Goal: Use online tool/utility: Utilize a website feature to perform a specific function

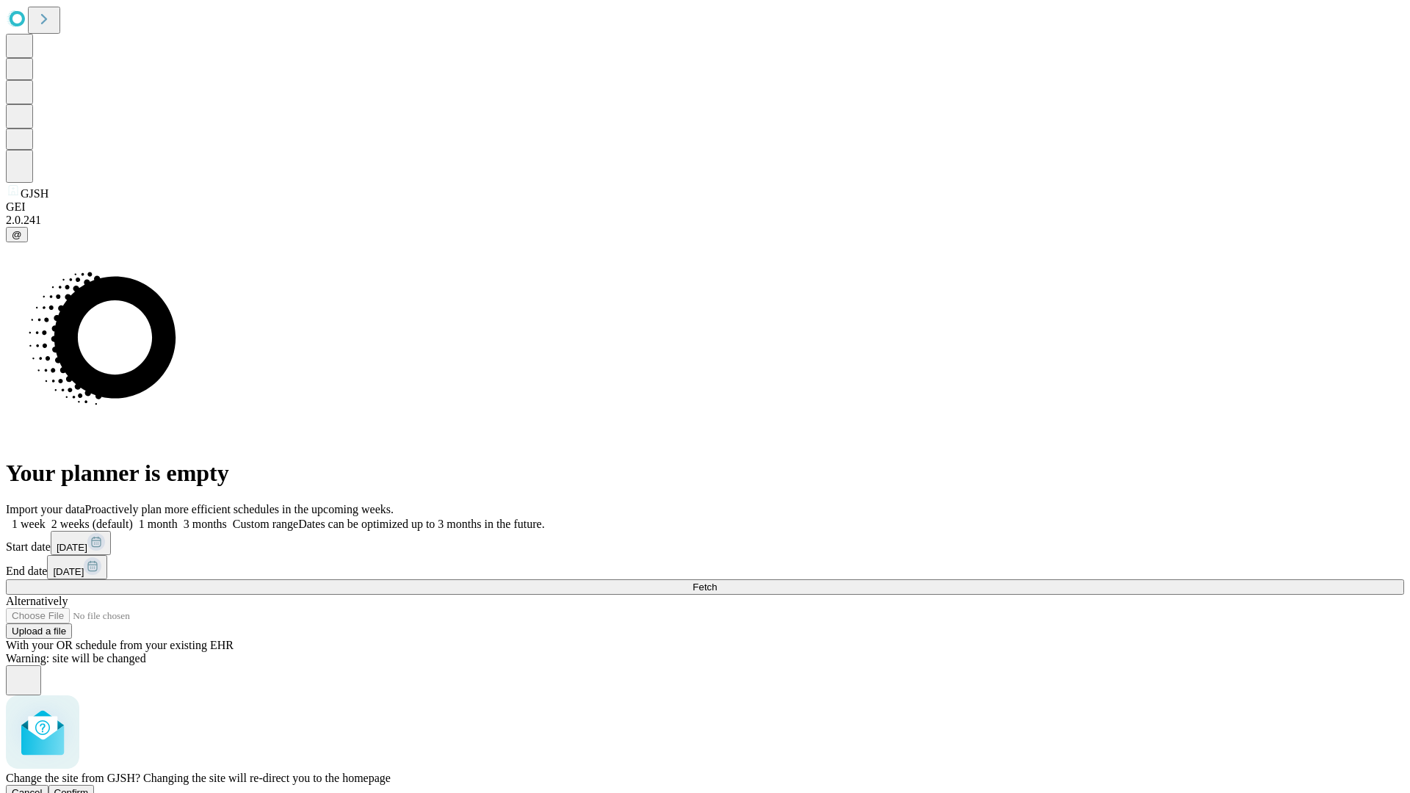
click at [89, 787] on span "Confirm" at bounding box center [71, 792] width 35 height 11
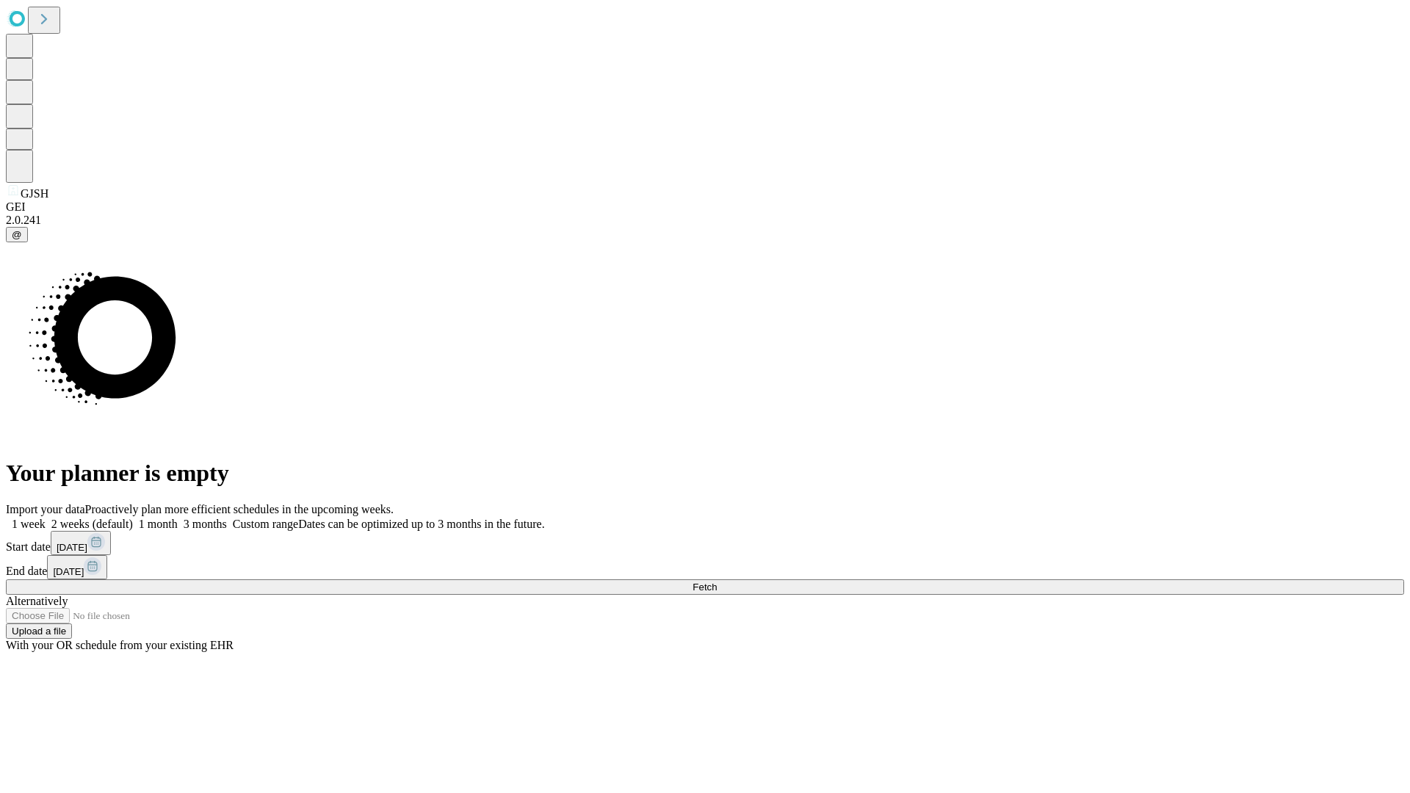
click at [46, 518] on label "1 week" at bounding box center [26, 524] width 40 height 12
click at [717, 581] on span "Fetch" at bounding box center [704, 586] width 24 height 11
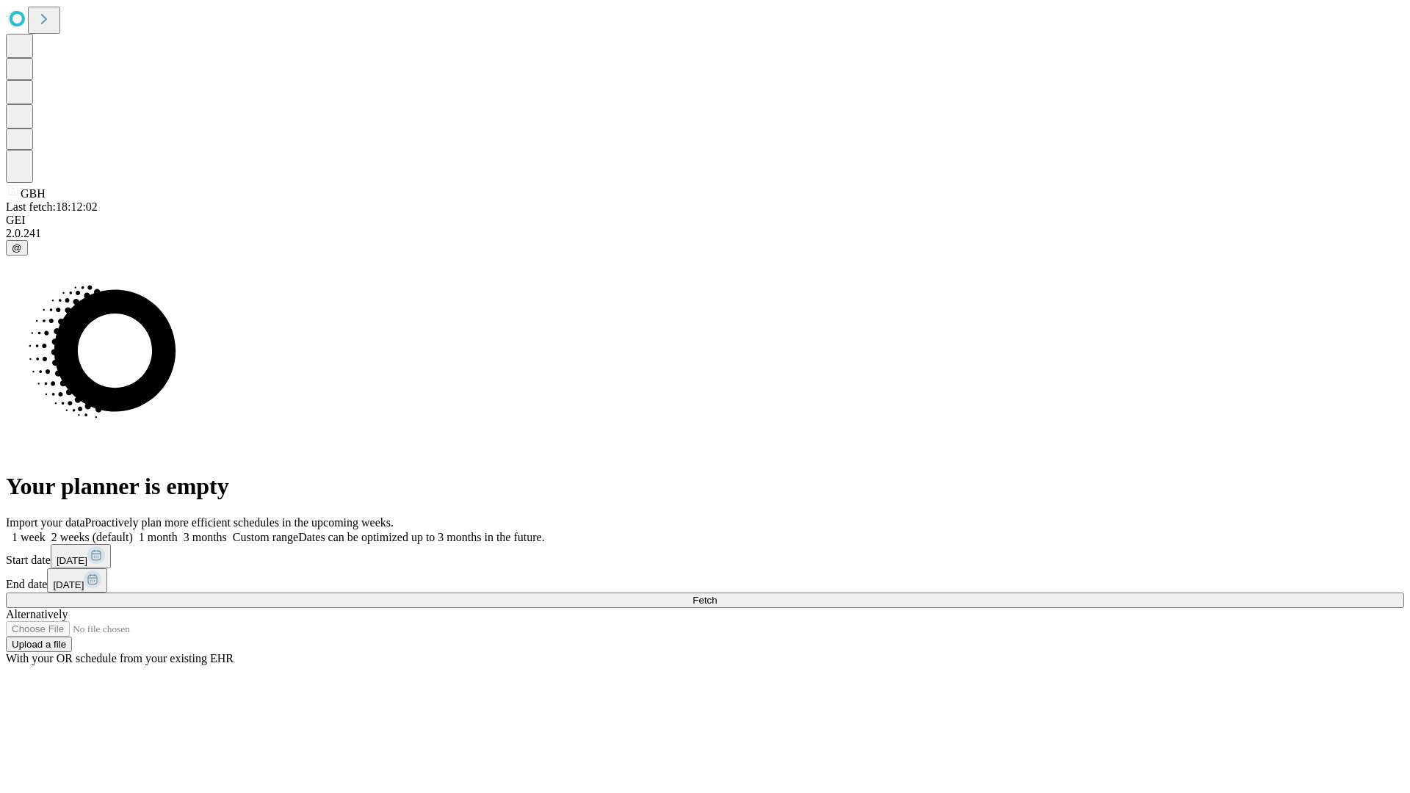
click at [46, 531] on label "1 week" at bounding box center [26, 537] width 40 height 12
click at [717, 595] on span "Fetch" at bounding box center [704, 600] width 24 height 11
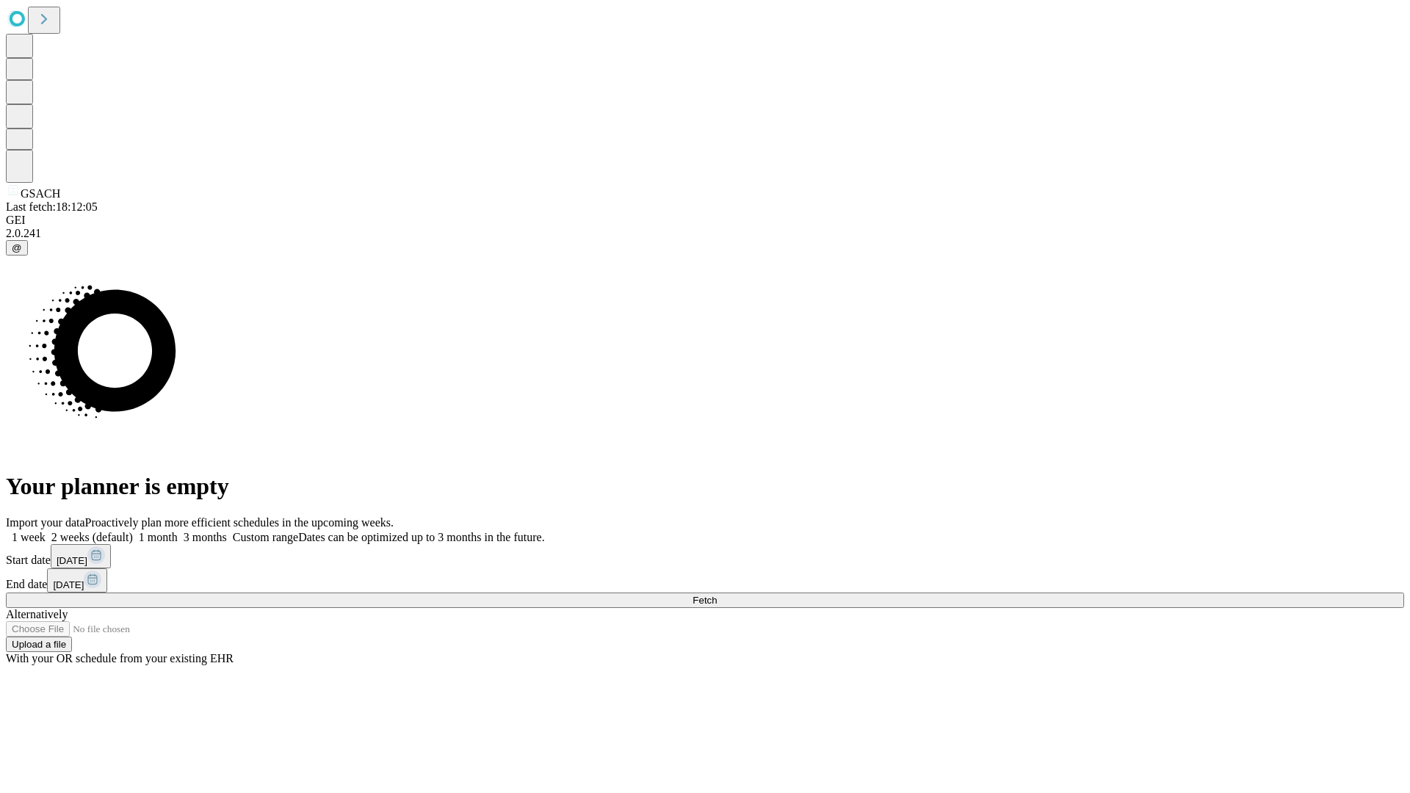
click at [46, 531] on label "1 week" at bounding box center [26, 537] width 40 height 12
click at [717, 595] on span "Fetch" at bounding box center [704, 600] width 24 height 11
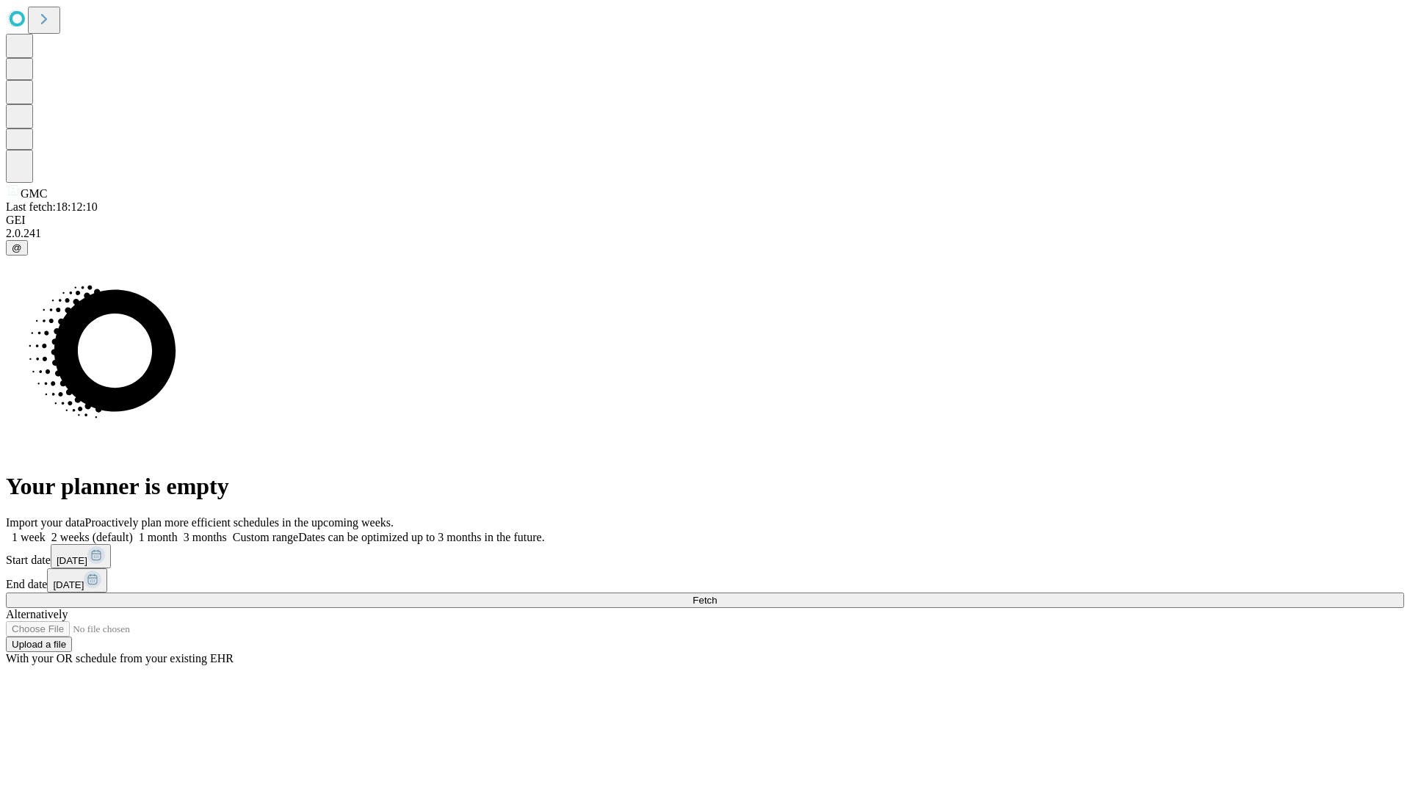
click at [46, 531] on label "1 week" at bounding box center [26, 537] width 40 height 12
click at [717, 595] on span "Fetch" at bounding box center [704, 600] width 24 height 11
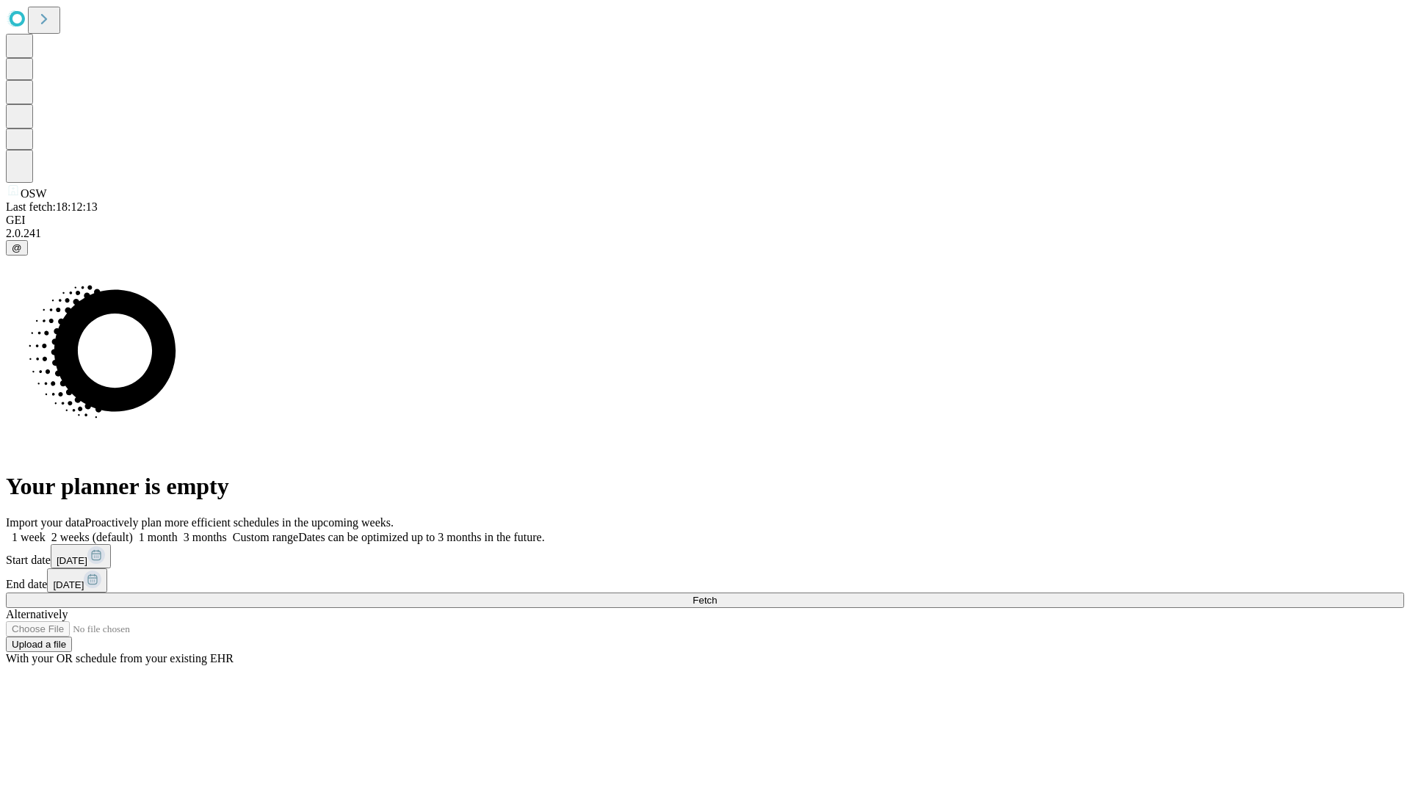
click at [46, 531] on label "1 week" at bounding box center [26, 537] width 40 height 12
click at [717, 595] on span "Fetch" at bounding box center [704, 600] width 24 height 11
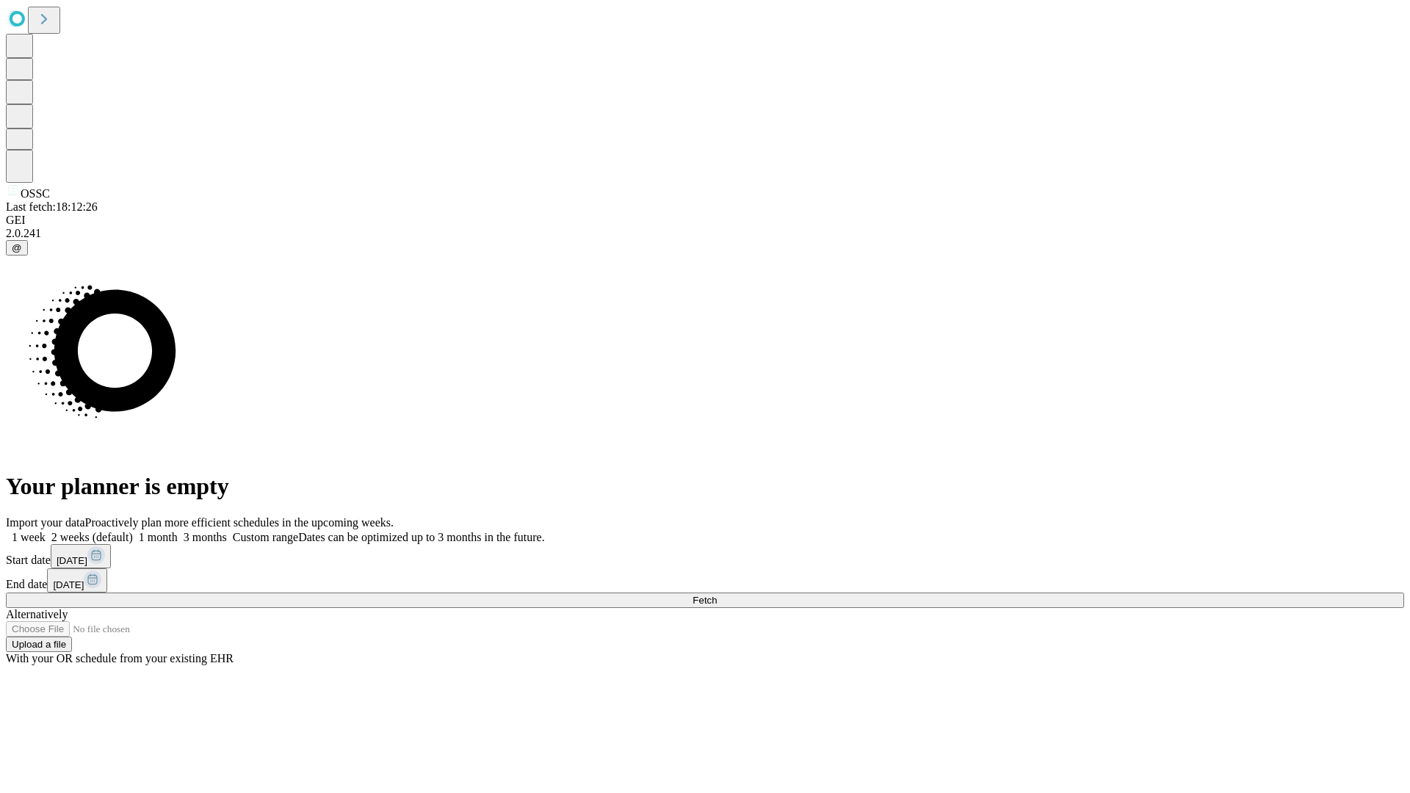
click at [46, 531] on label "1 week" at bounding box center [26, 537] width 40 height 12
click at [717, 595] on span "Fetch" at bounding box center [704, 600] width 24 height 11
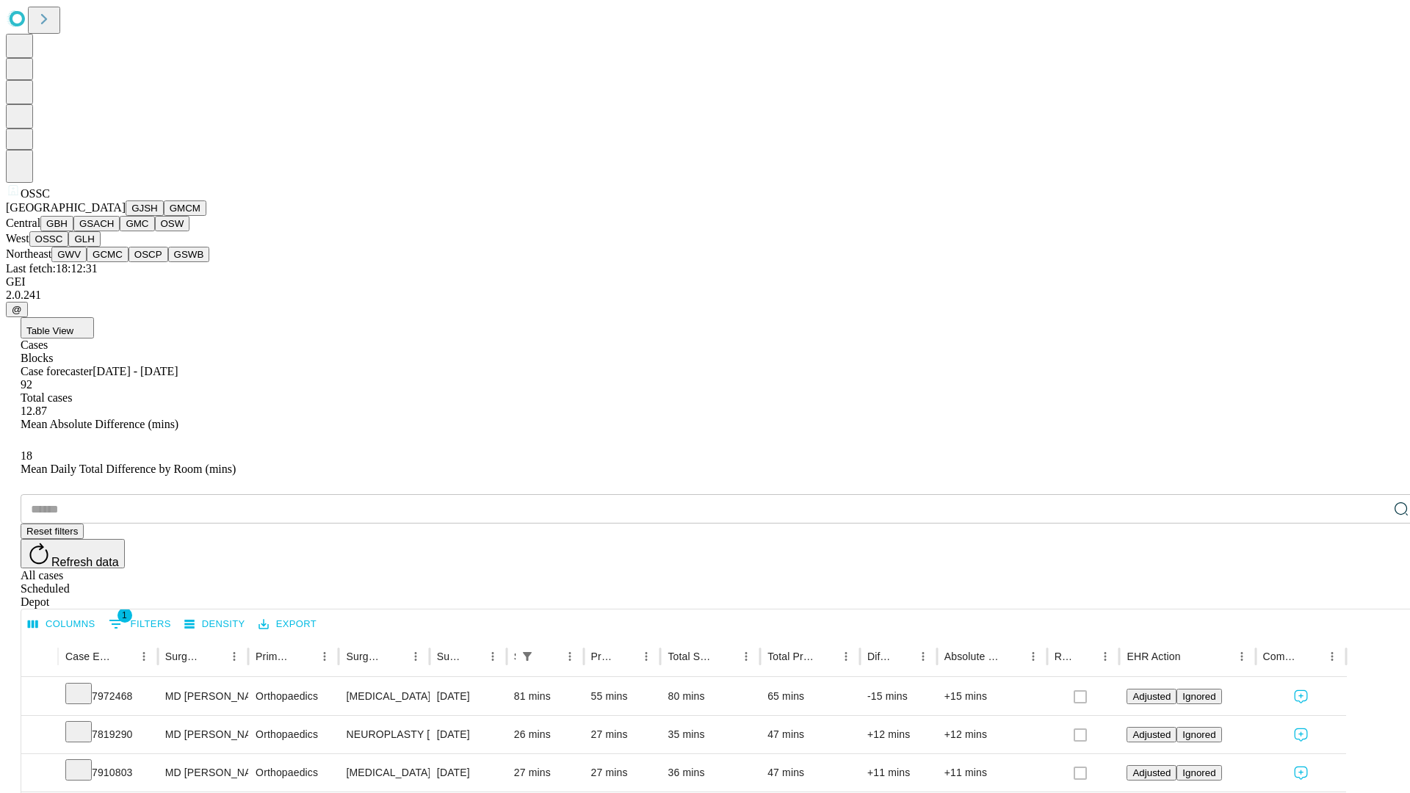
click at [100, 247] on button "GLH" at bounding box center [84, 238] width 32 height 15
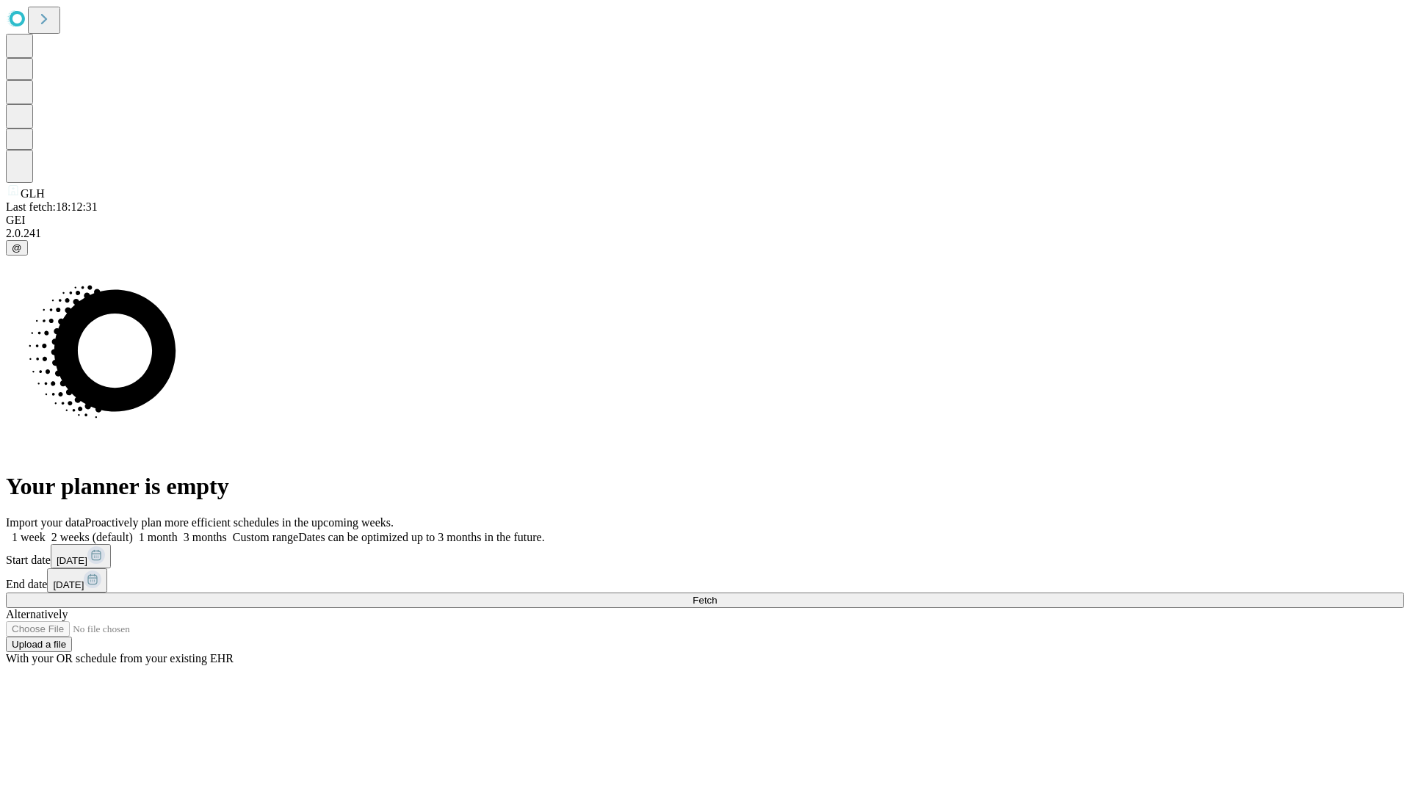
click at [717, 595] on span "Fetch" at bounding box center [704, 600] width 24 height 11
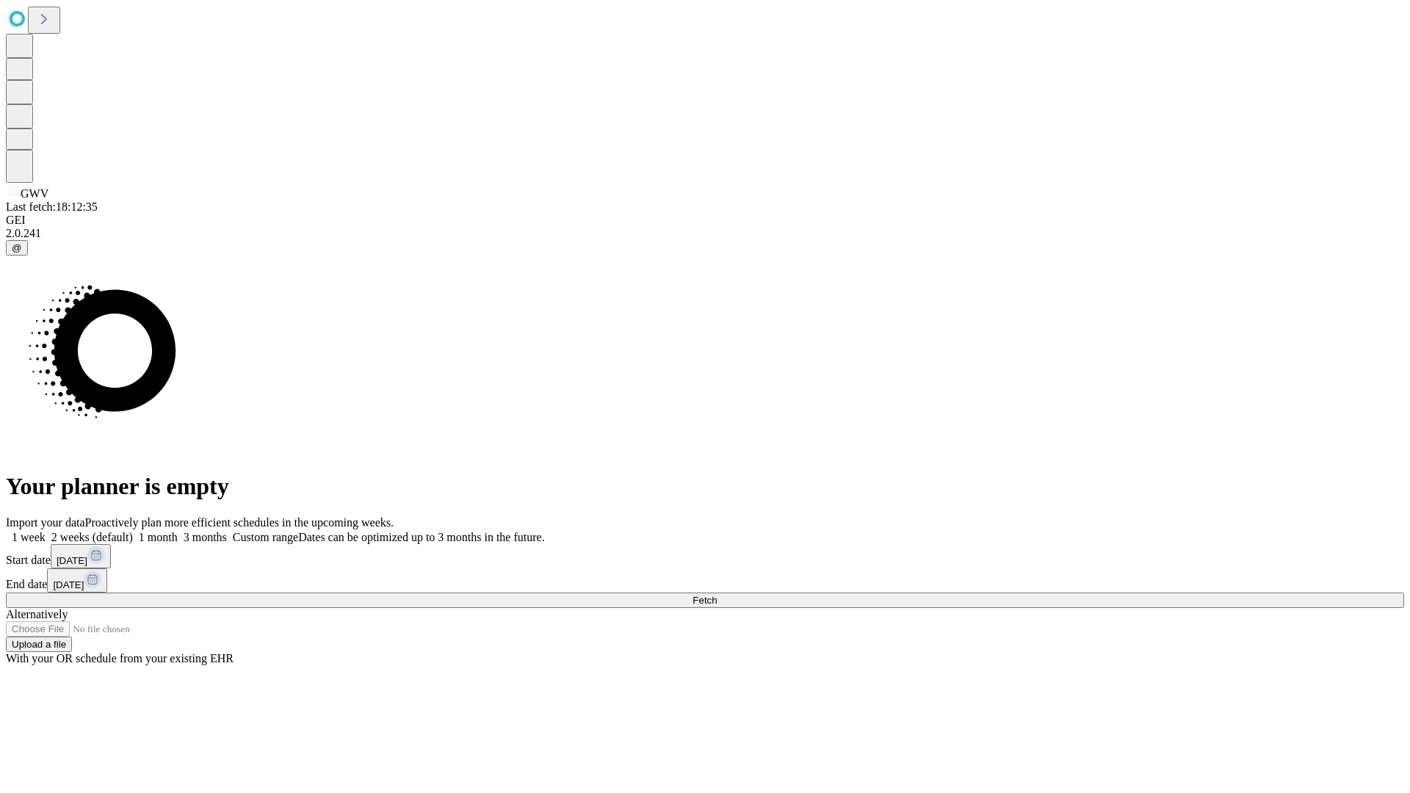
click at [717, 595] on span "Fetch" at bounding box center [704, 600] width 24 height 11
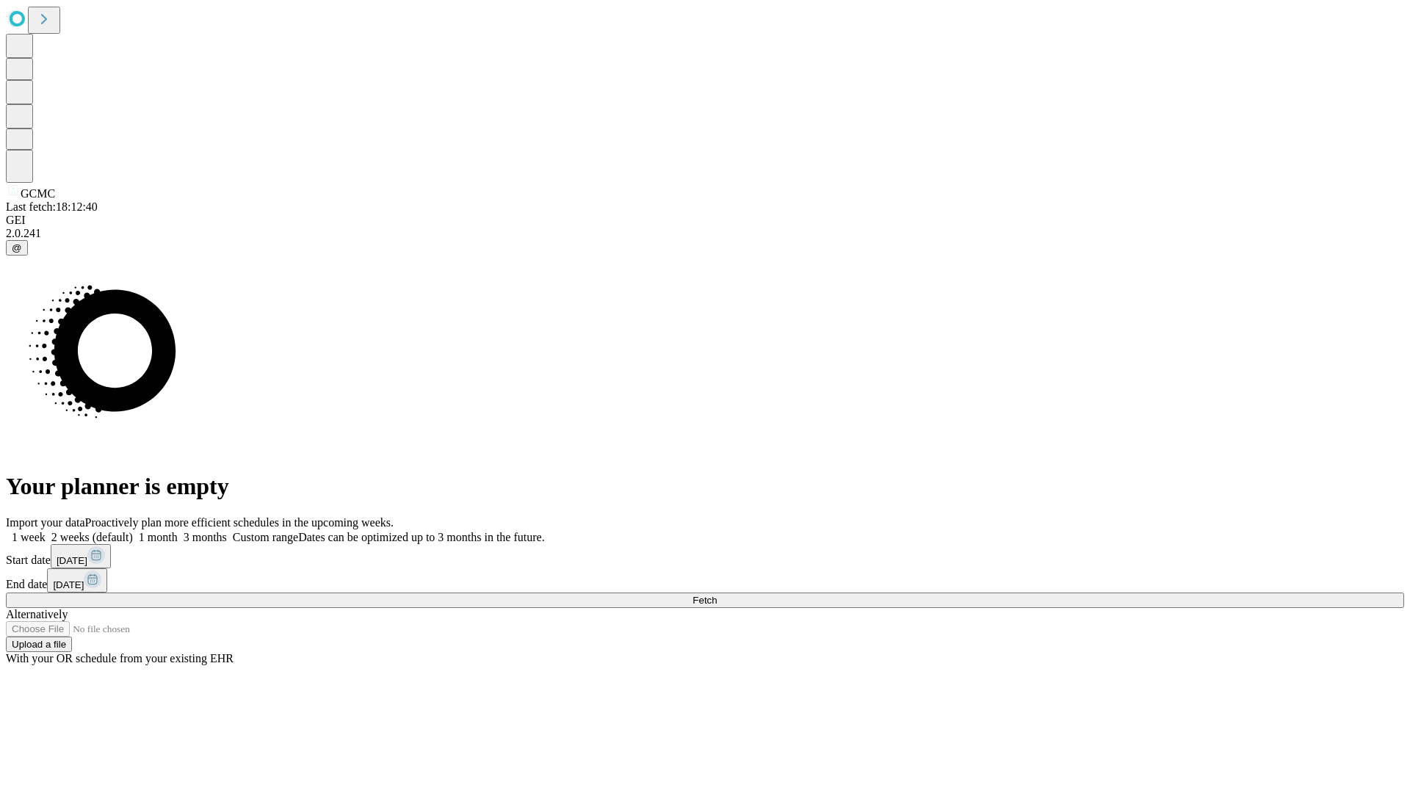
click at [46, 531] on label "1 week" at bounding box center [26, 537] width 40 height 12
click at [717, 595] on span "Fetch" at bounding box center [704, 600] width 24 height 11
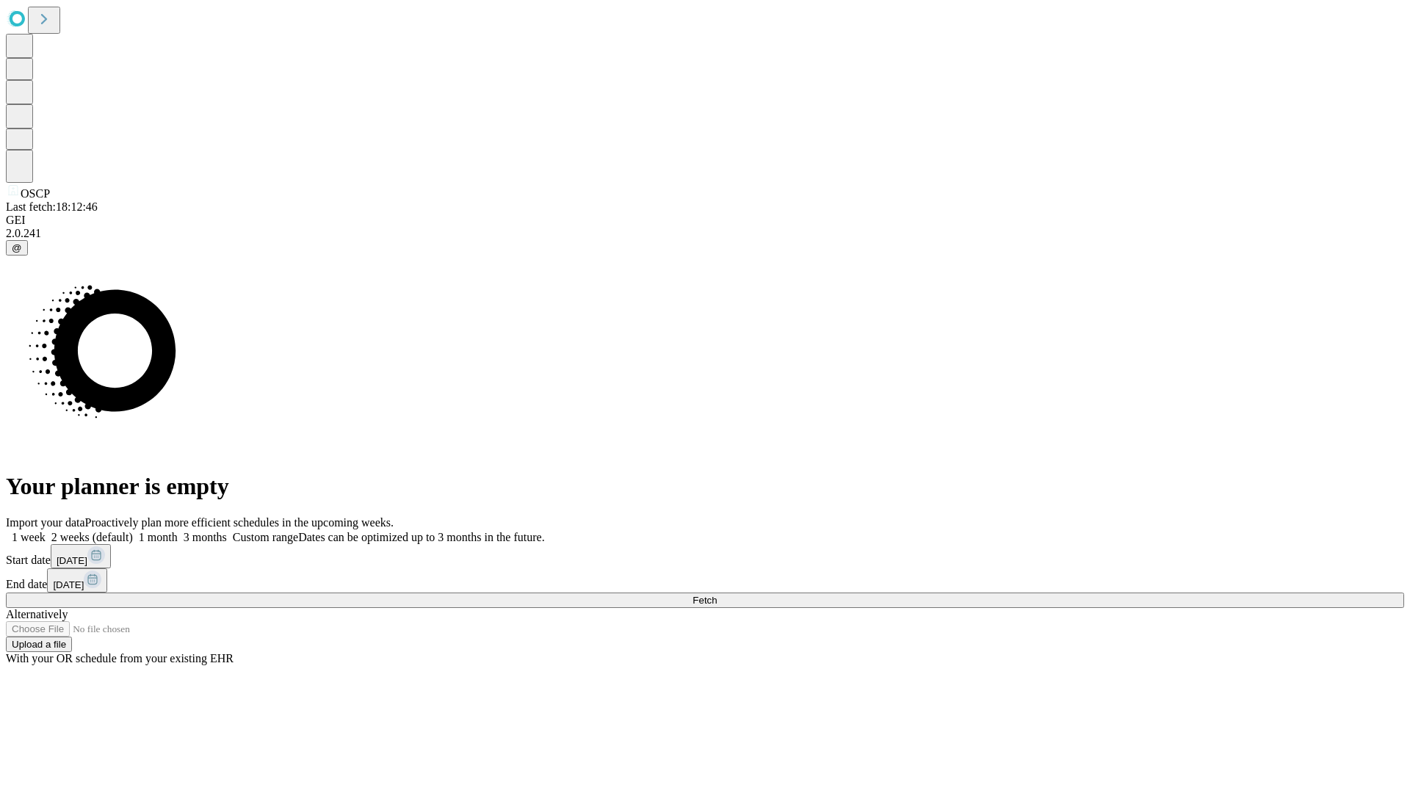
click at [46, 531] on label "1 week" at bounding box center [26, 537] width 40 height 12
click at [717, 595] on span "Fetch" at bounding box center [704, 600] width 24 height 11
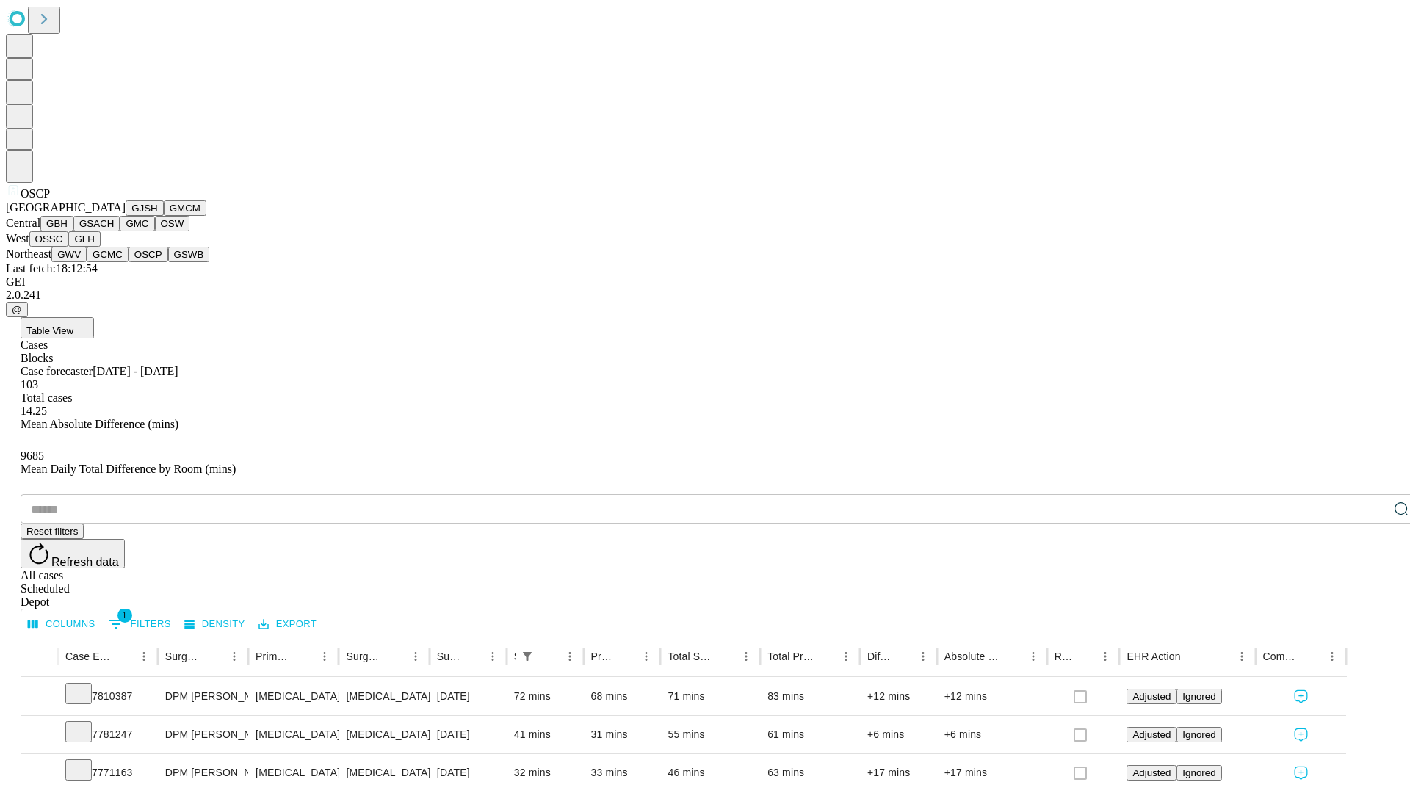
click at [168, 262] on button "GSWB" at bounding box center [189, 254] width 42 height 15
